Goal: Transaction & Acquisition: Obtain resource

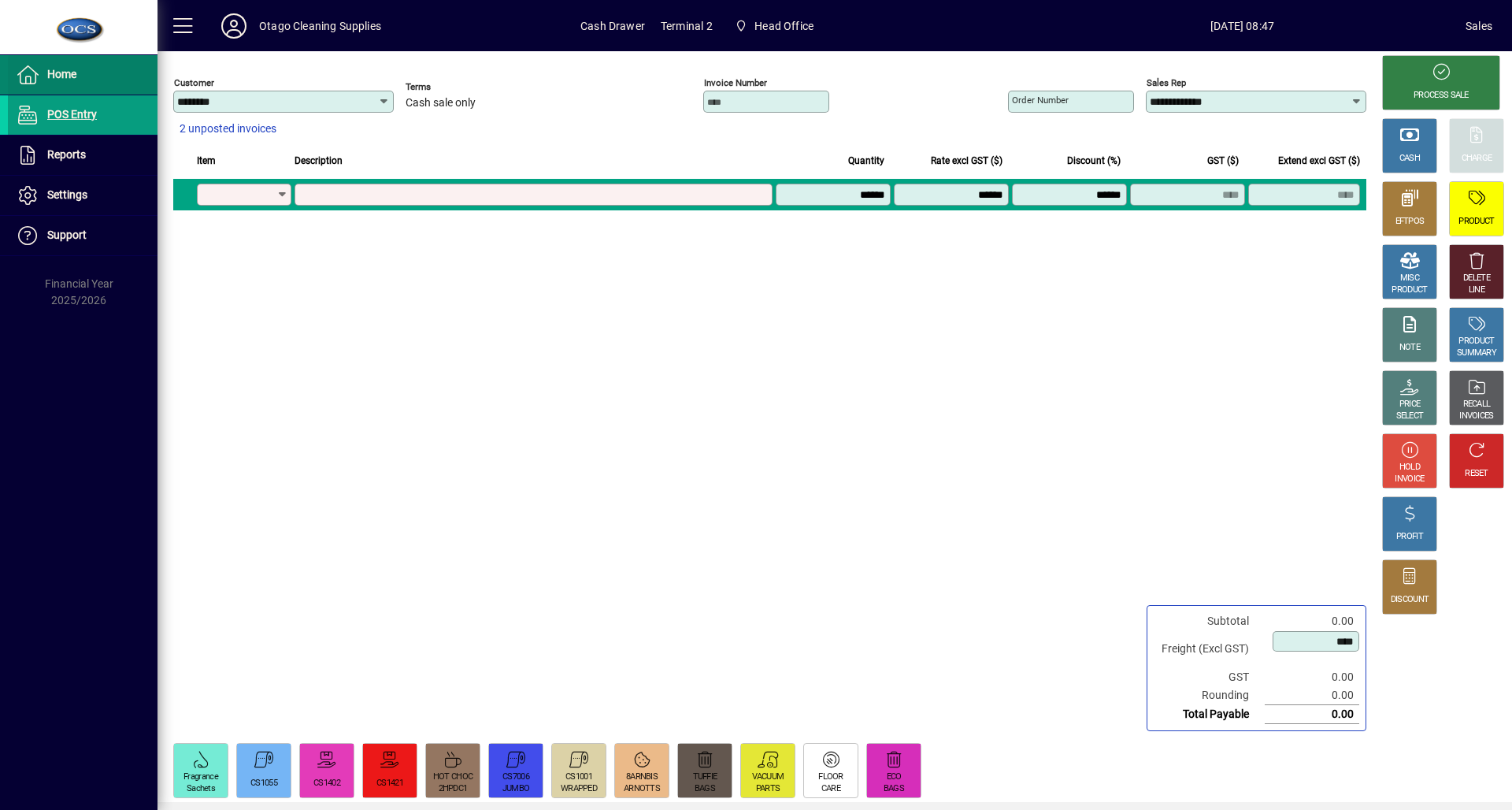
click at [38, 82] on icon at bounding box center [27, 75] width 23 height 19
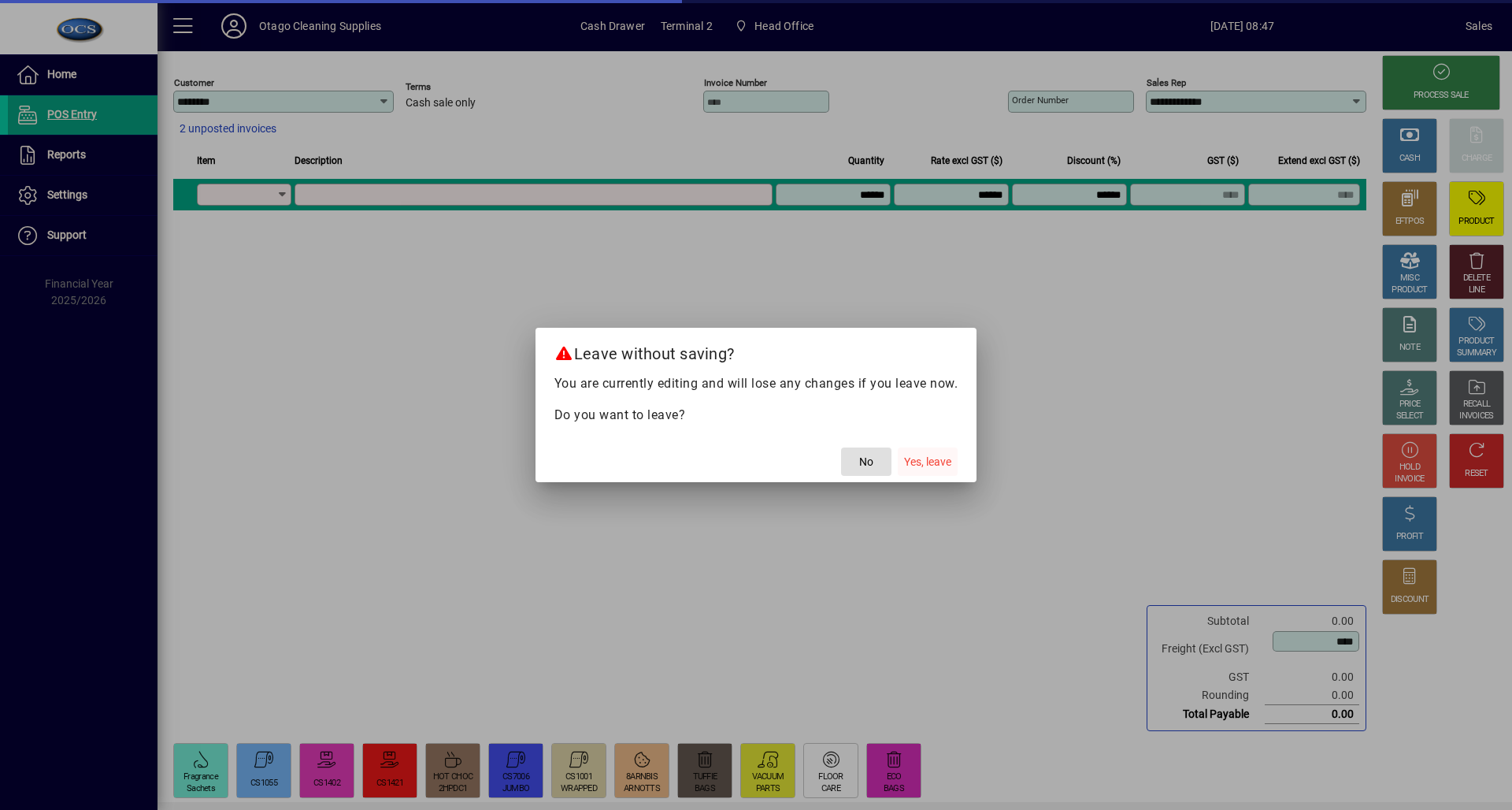
click at [928, 471] on span "button" at bounding box center [928, 461] width 60 height 38
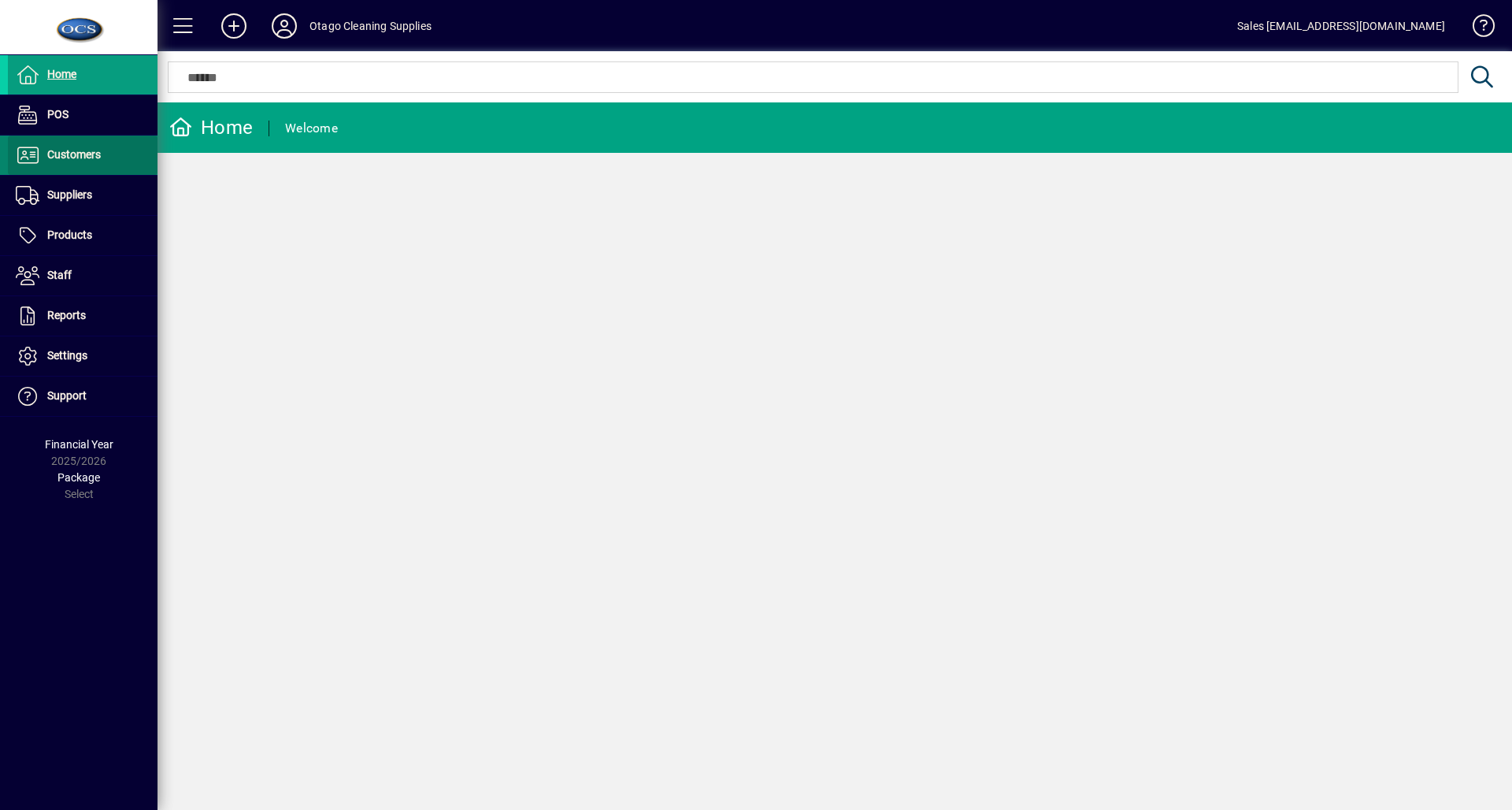
click at [126, 158] on span at bounding box center [82, 154] width 150 height 38
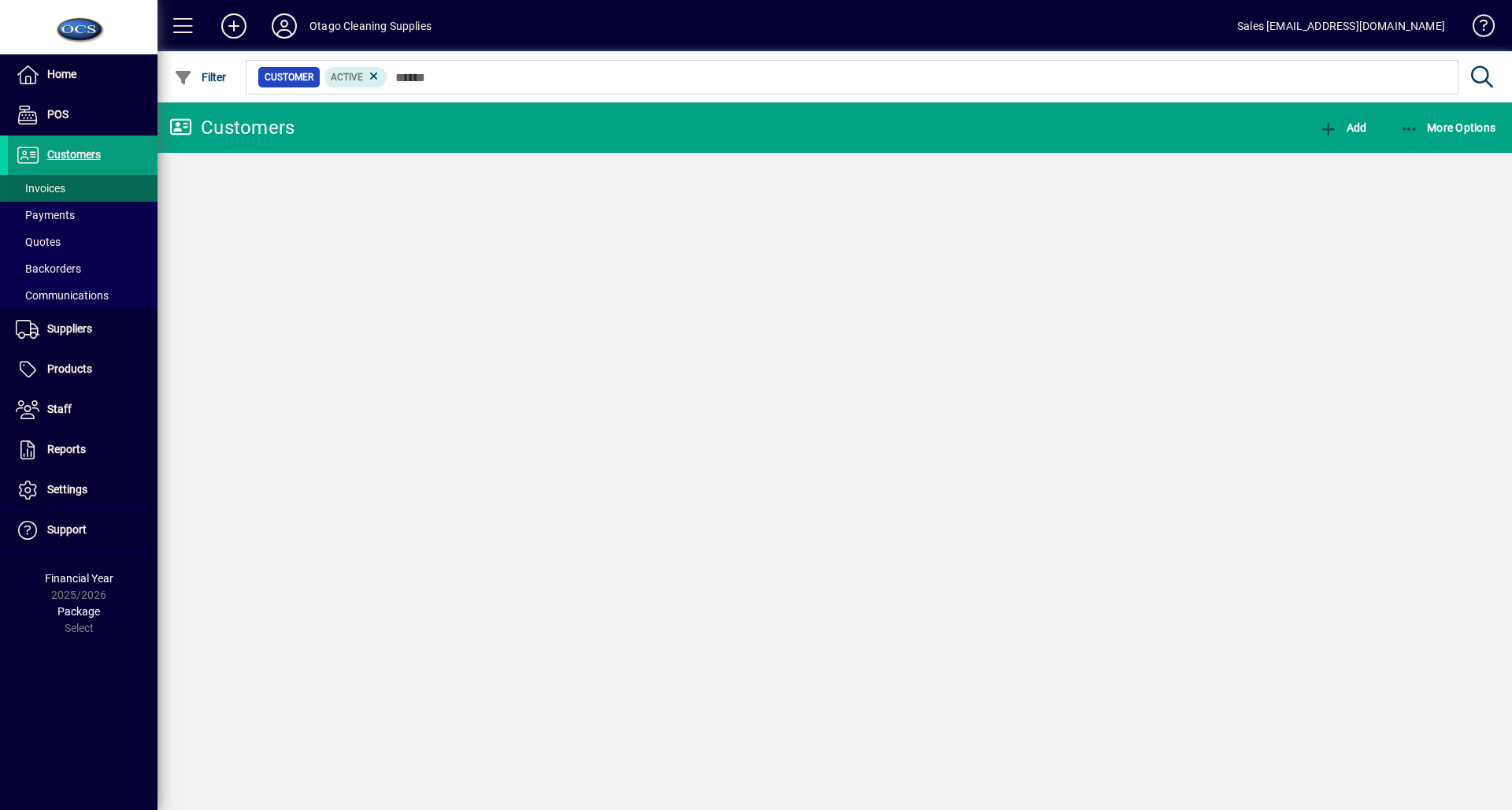
click at [102, 186] on span at bounding box center [82, 187] width 150 height 38
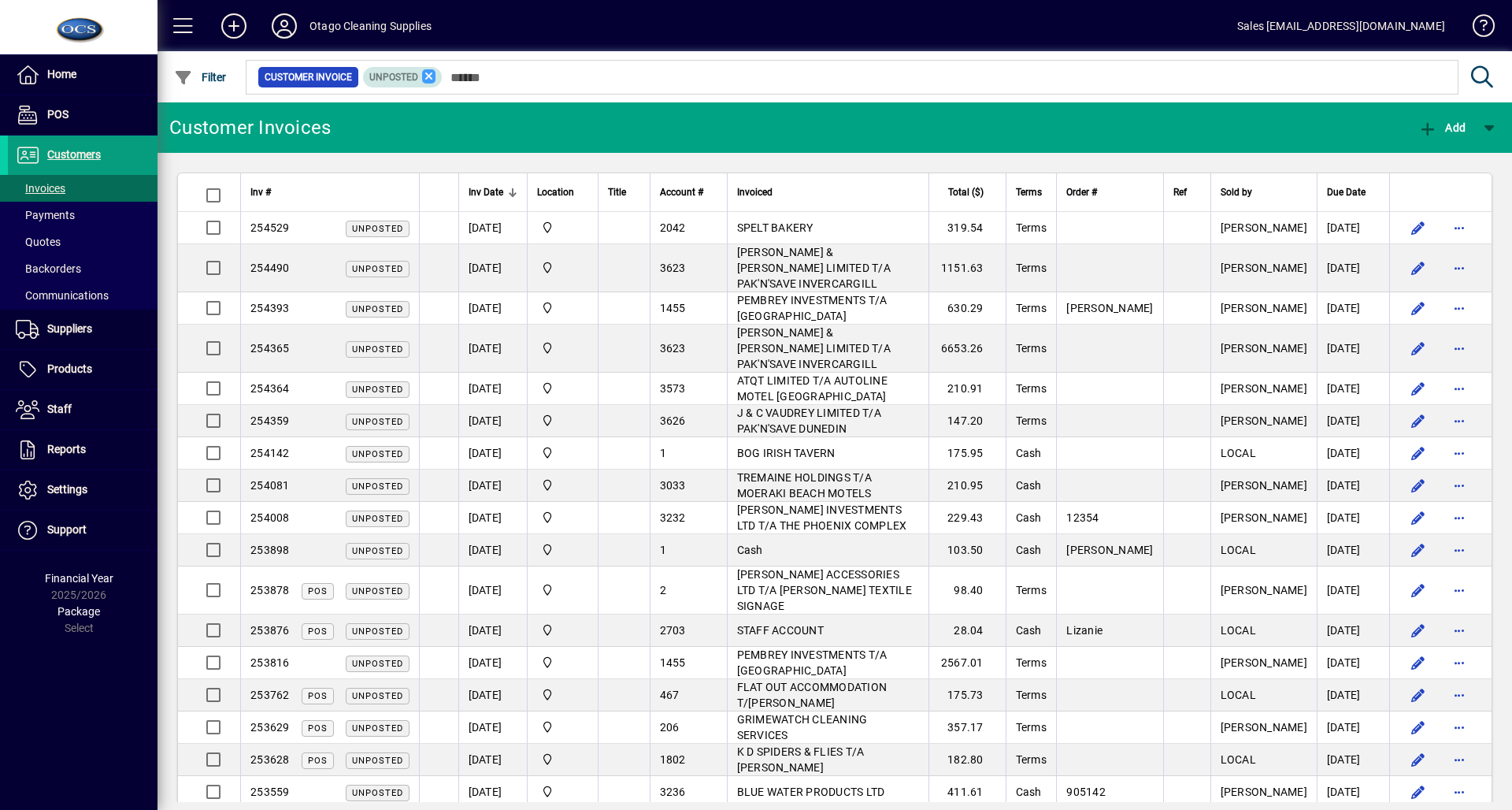
click at [426, 80] on icon at bounding box center [429, 76] width 14 height 14
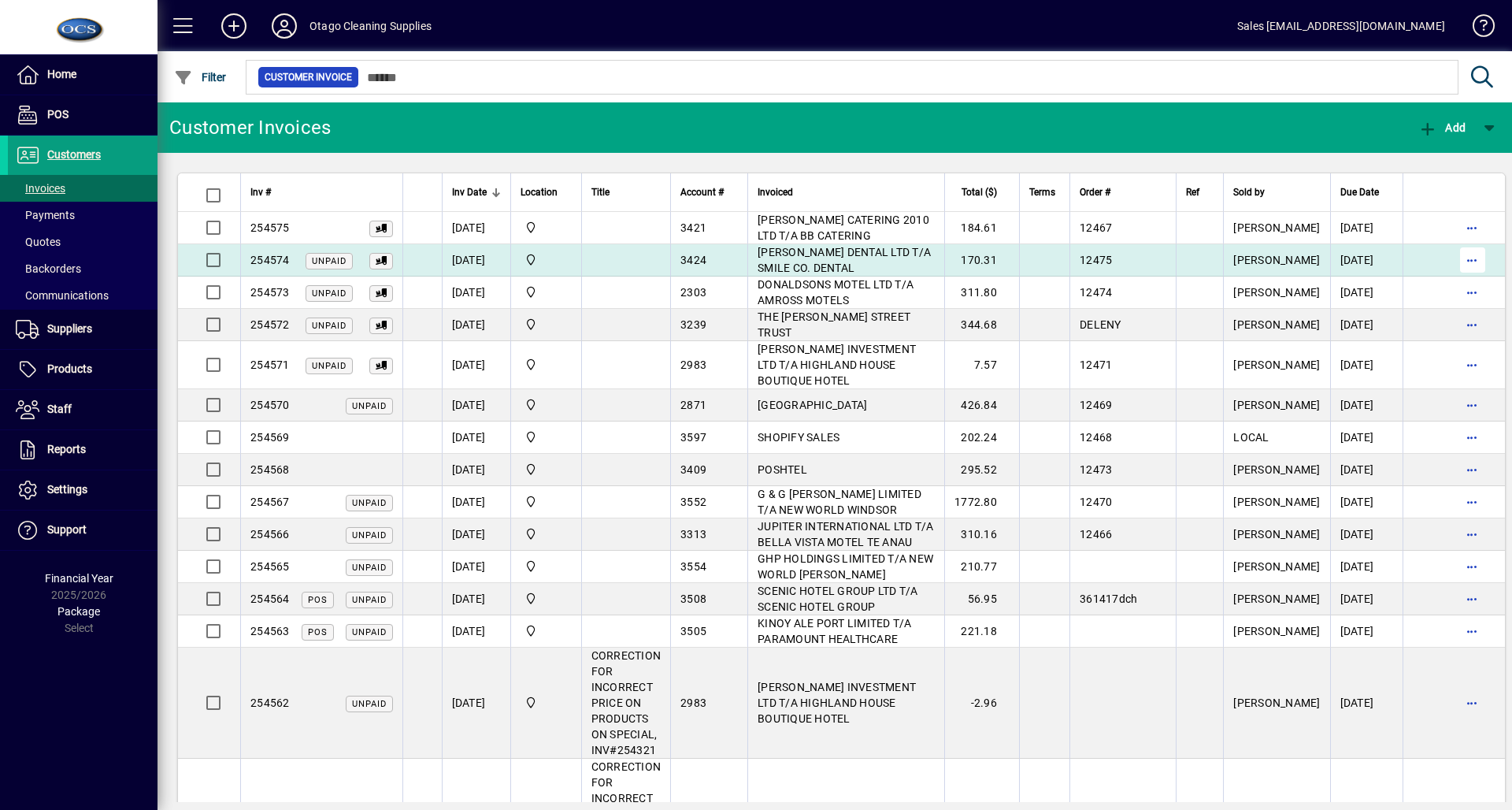
click at [1454, 254] on span "button" at bounding box center [1472, 260] width 38 height 38
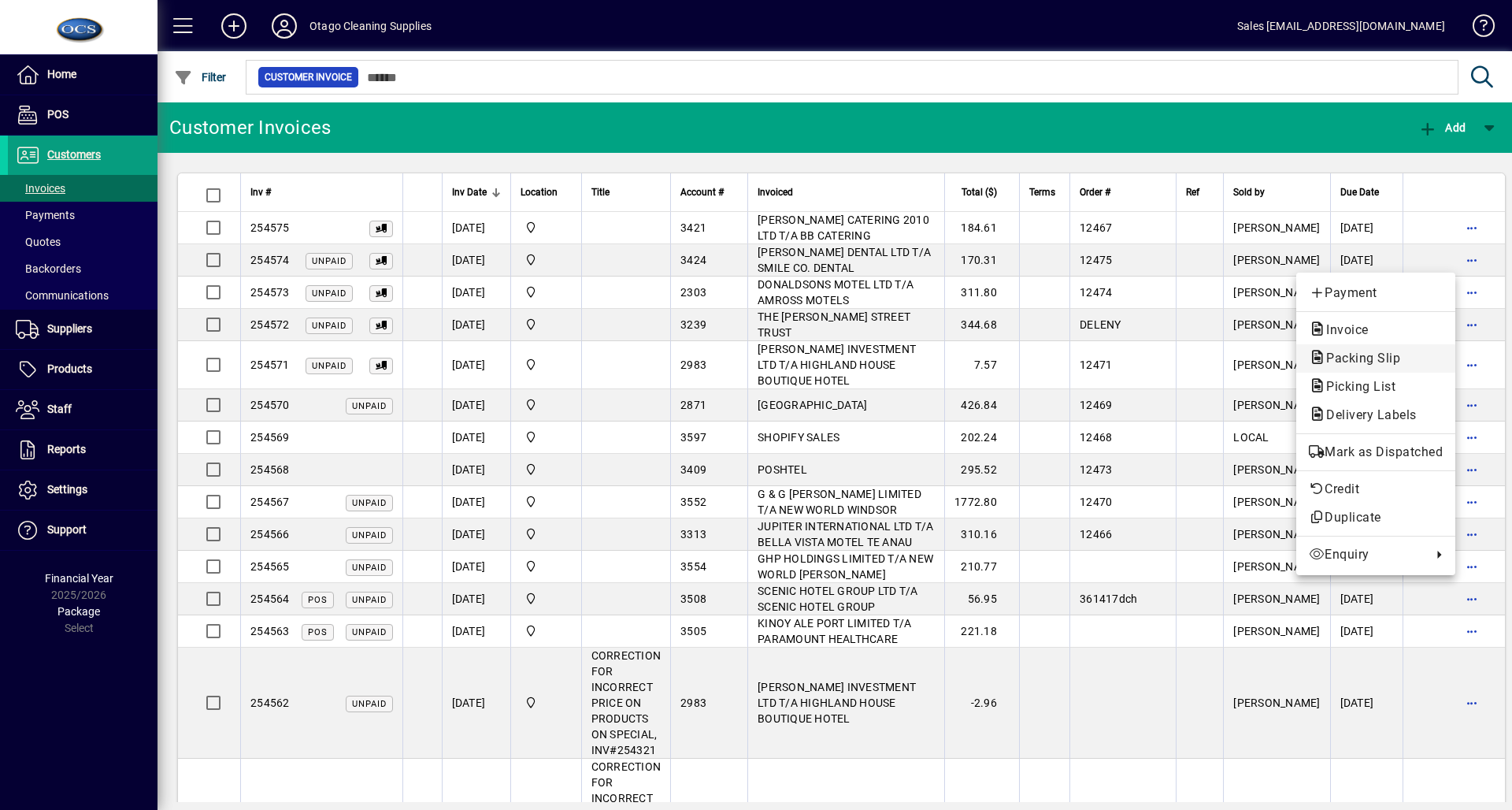
click at [1405, 354] on span "Packing Slip" at bounding box center [1358, 358] width 99 height 15
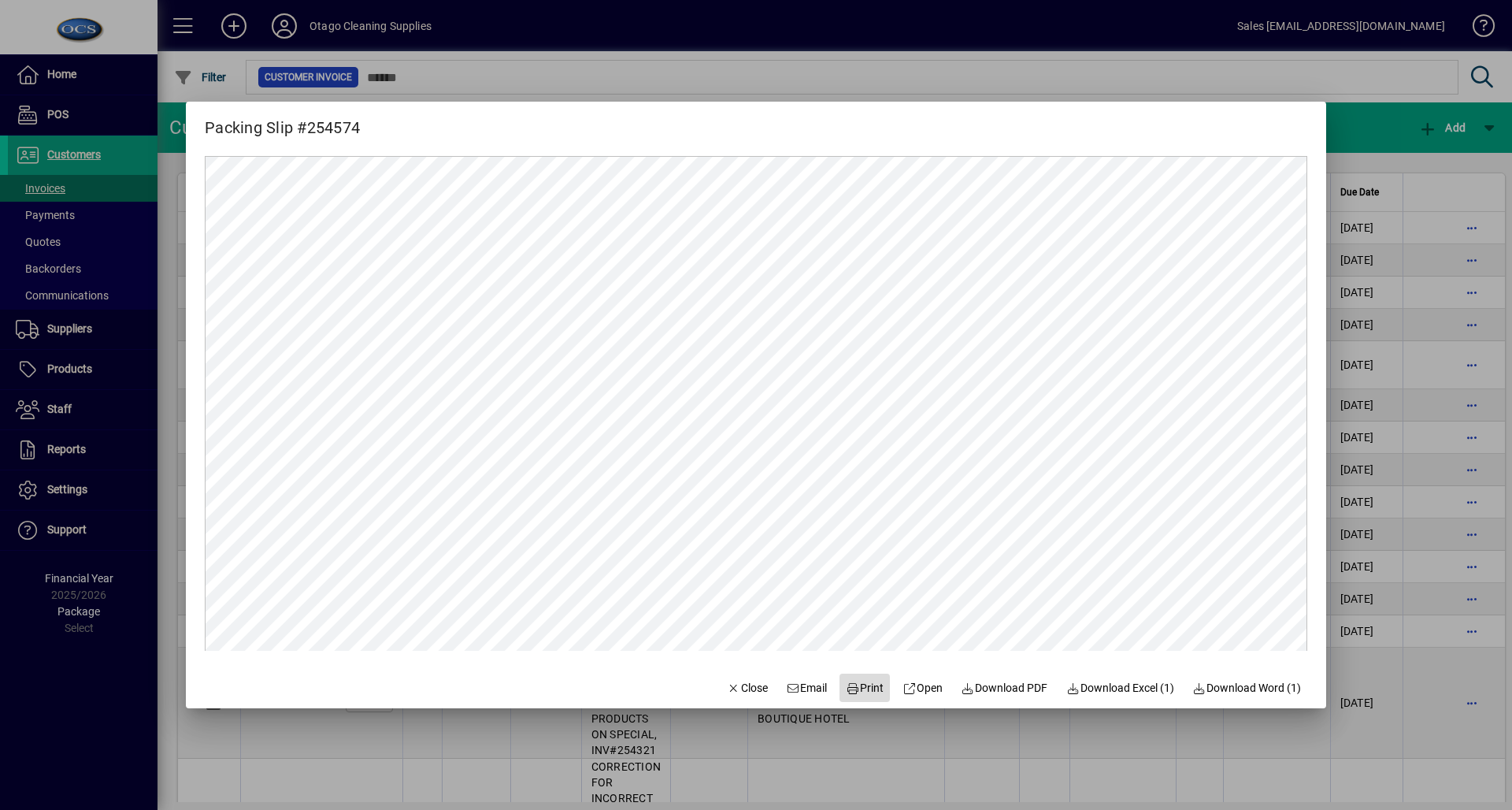
click at [846, 683] on icon at bounding box center [853, 687] width 14 height 11
click at [751, 683] on span "Close" at bounding box center [747, 687] width 41 height 16
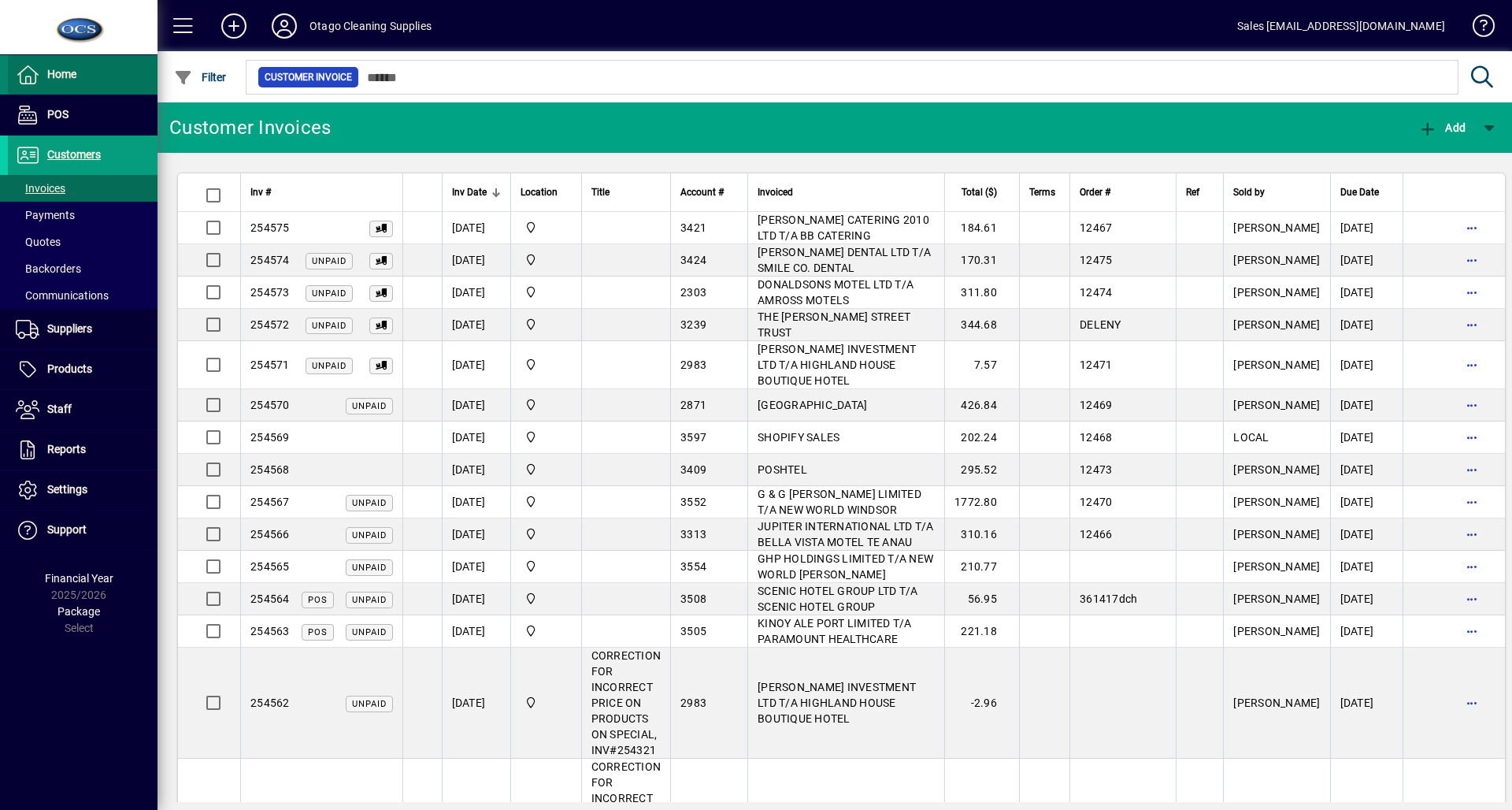
click at [82, 67] on span at bounding box center [82, 74] width 150 height 38
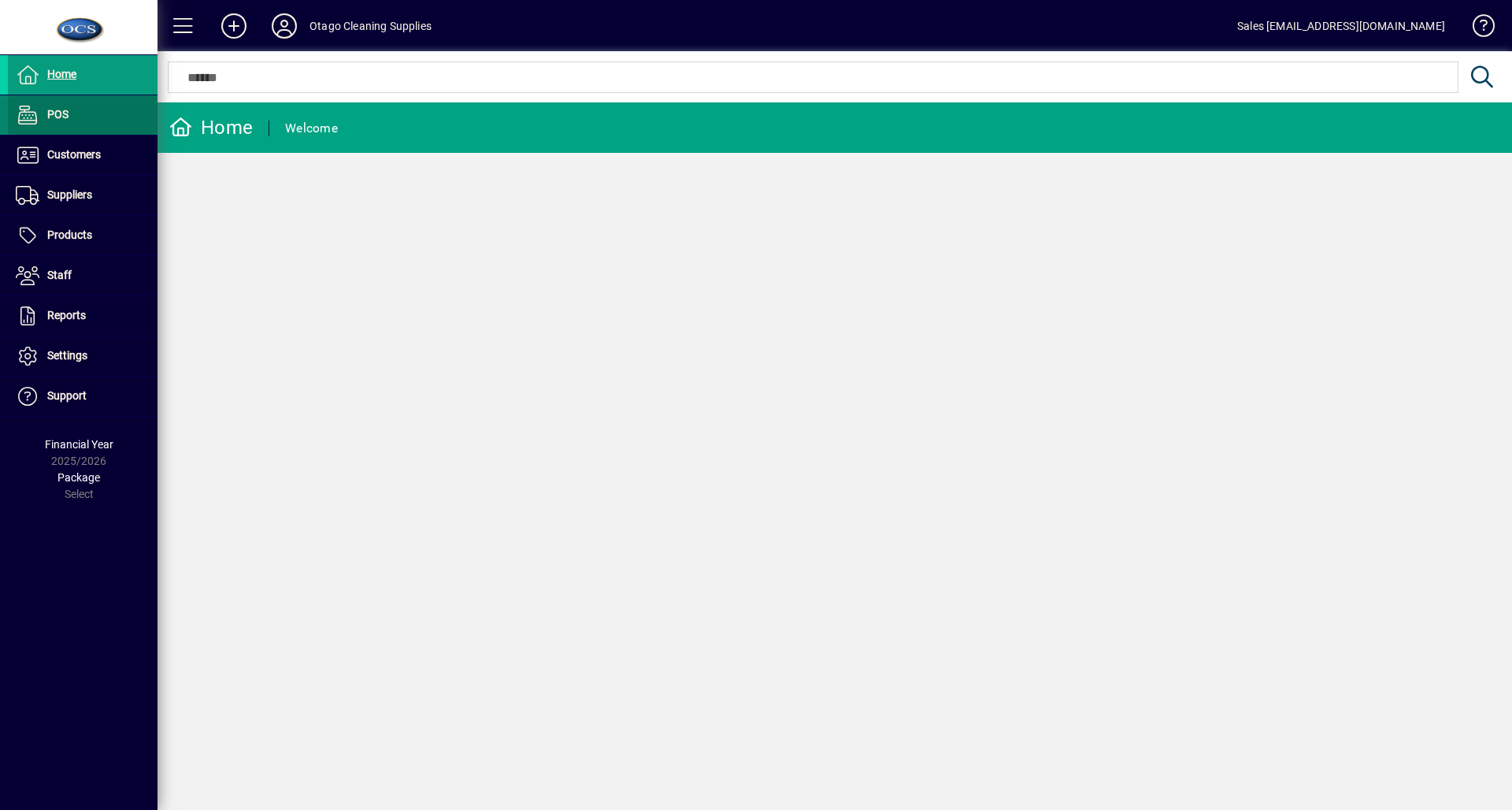
click at [126, 118] on span at bounding box center [82, 115] width 150 height 38
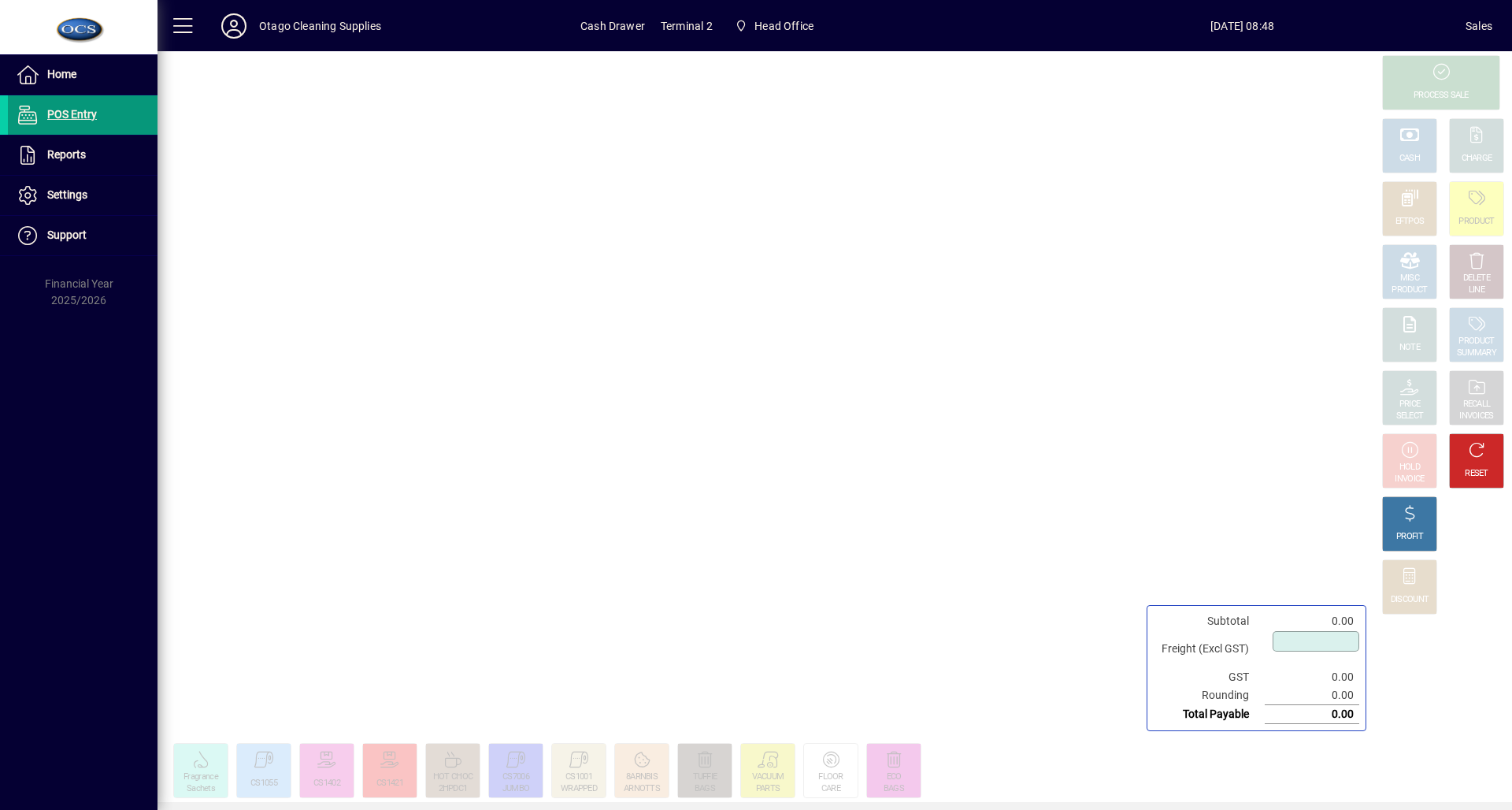
type input "****"
